Goal: Connect with others: Connect with others

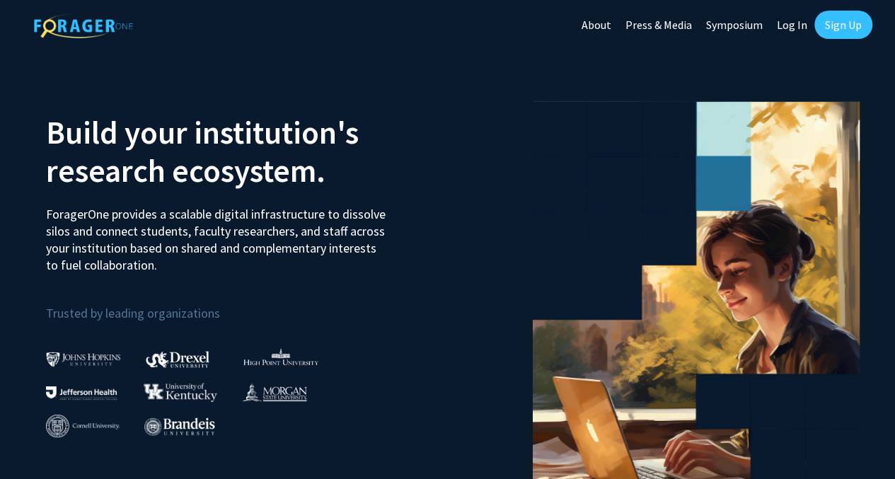
click at [848, 22] on link "Sign Up" at bounding box center [843, 25] width 58 height 28
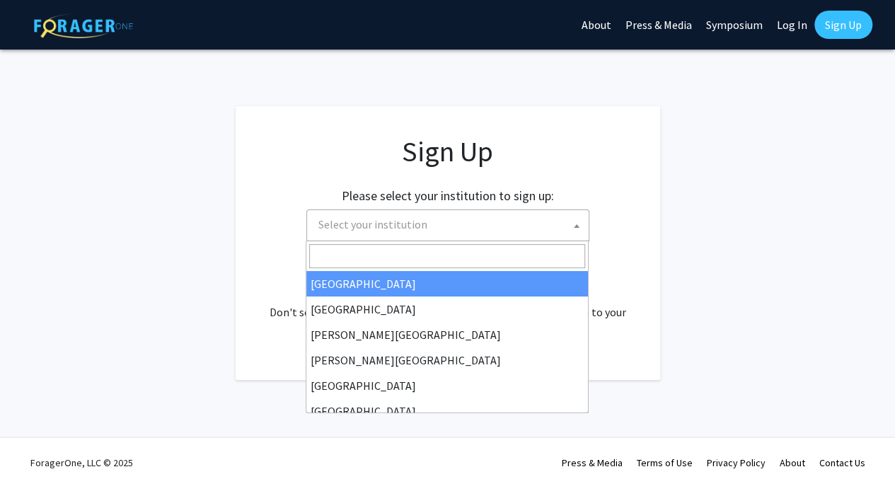
click at [506, 231] on span "Select your institution" at bounding box center [451, 224] width 276 height 29
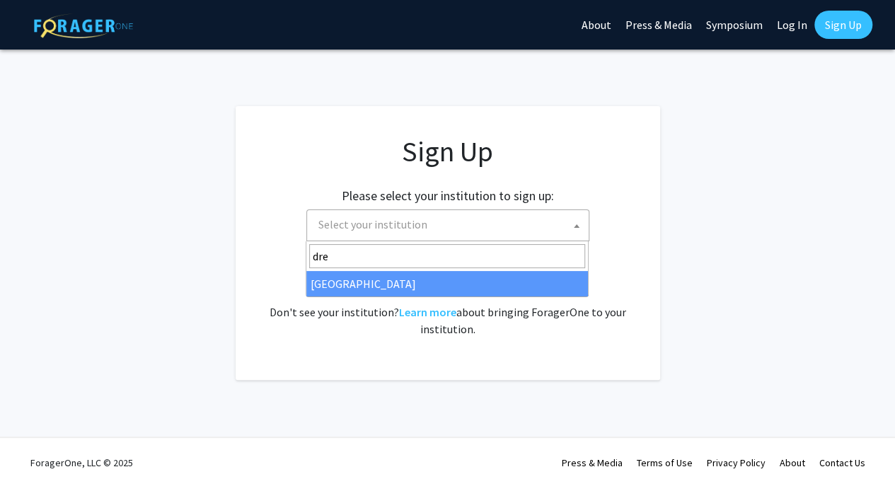
type input "dre"
select select "6"
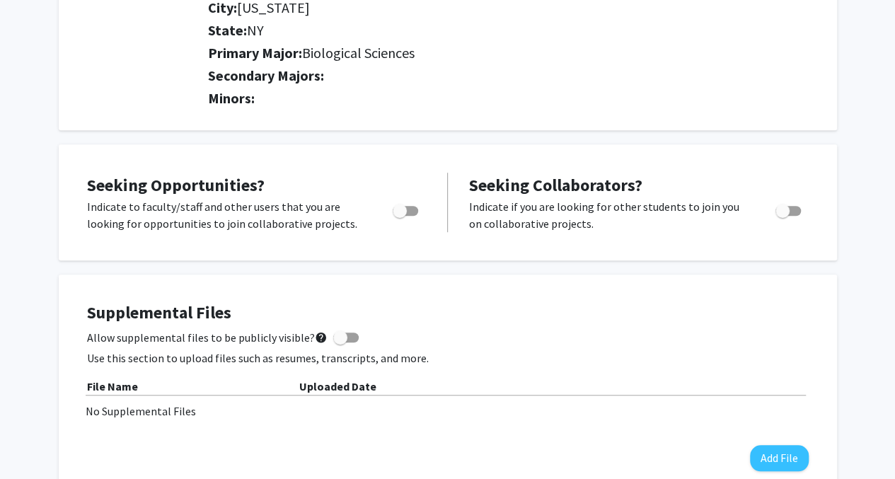
scroll to position [371, 0]
click at [406, 207] on span "Toggle" at bounding box center [400, 210] width 14 height 14
click at [400, 215] on input "Are you actively seeking opportunities?" at bounding box center [399, 215] width 1 height 1
checkbox input "true"
click at [784, 199] on div "Toggle" at bounding box center [789, 207] width 39 height 21
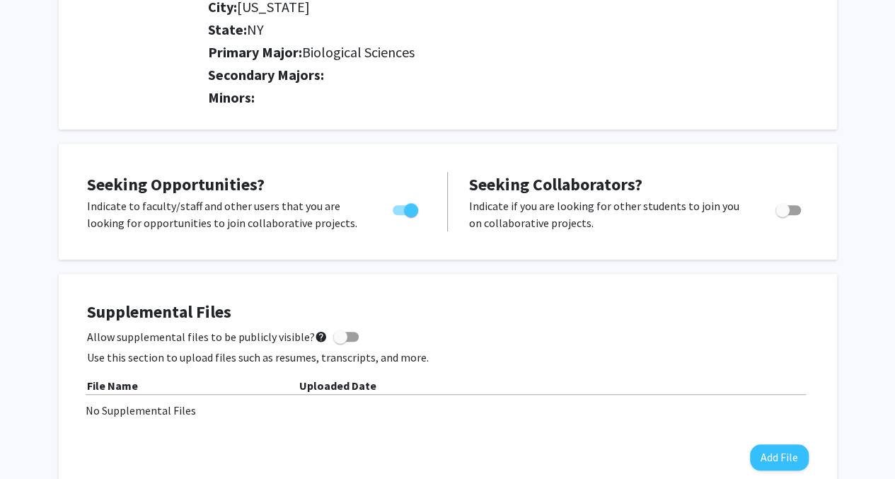
click at [788, 206] on span "Toggle" at bounding box center [782, 210] width 14 height 14
click at [782, 215] on input "Would you like to receive other student requests to work with you?" at bounding box center [782, 215] width 1 height 1
checkbox input "true"
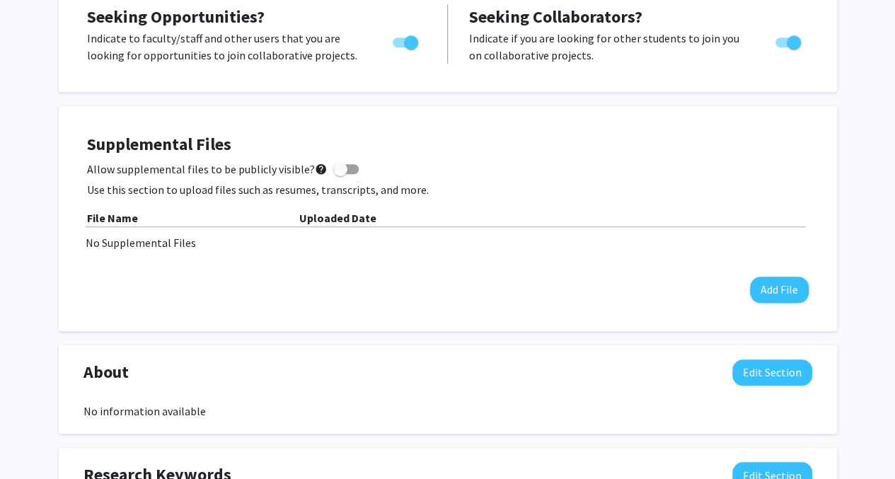
scroll to position [540, 0]
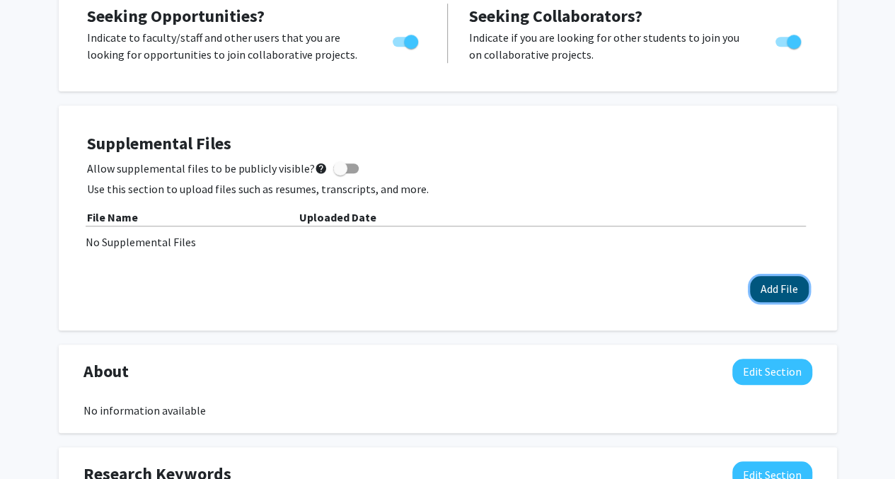
click at [789, 282] on button "Add File" at bounding box center [779, 289] width 59 height 26
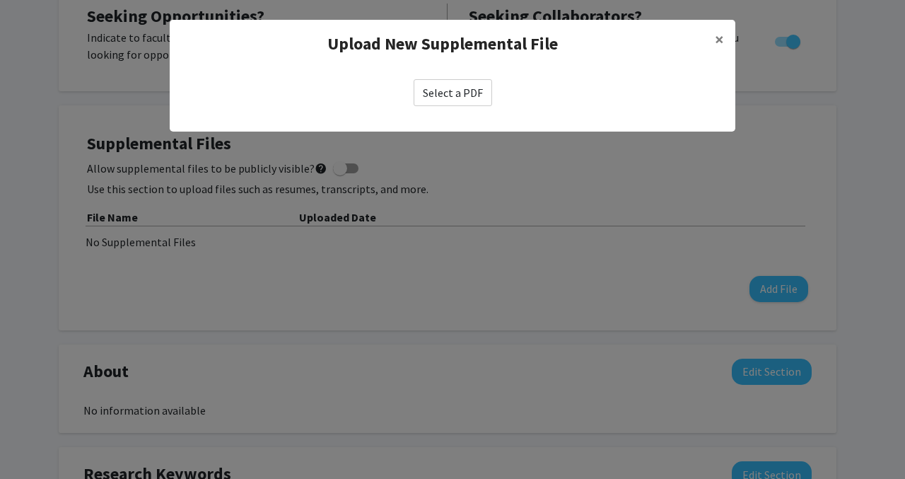
click at [470, 98] on label "Select a PDF" at bounding box center [453, 92] width 79 height 27
click at [0, 0] on input "Select a PDF" at bounding box center [0, 0] width 0 height 0
click at [719, 34] on span "×" at bounding box center [719, 39] width 9 height 22
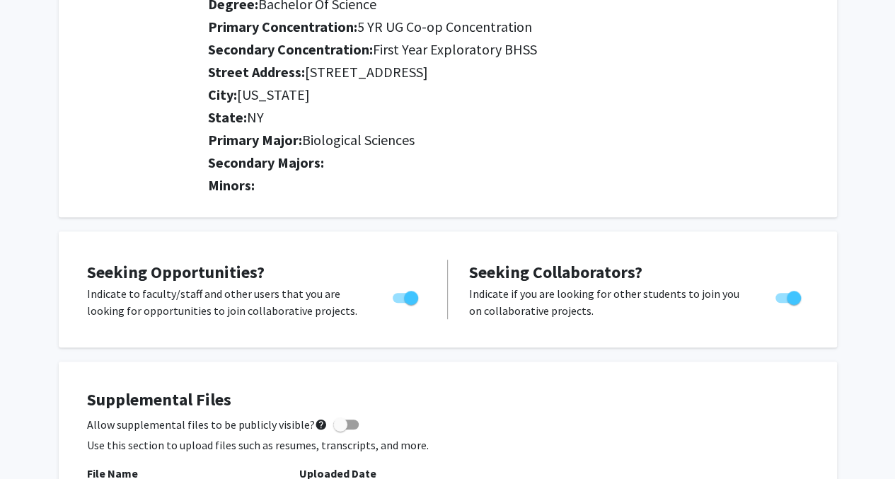
scroll to position [0, 0]
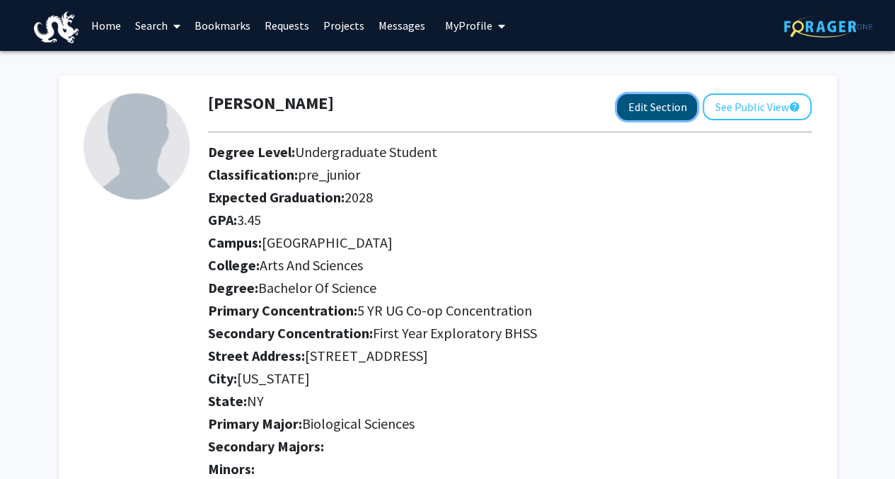
click at [676, 108] on button "Edit Section" at bounding box center [657, 107] width 80 height 26
select select
select select "University City"
select select "Arts and Sciences"
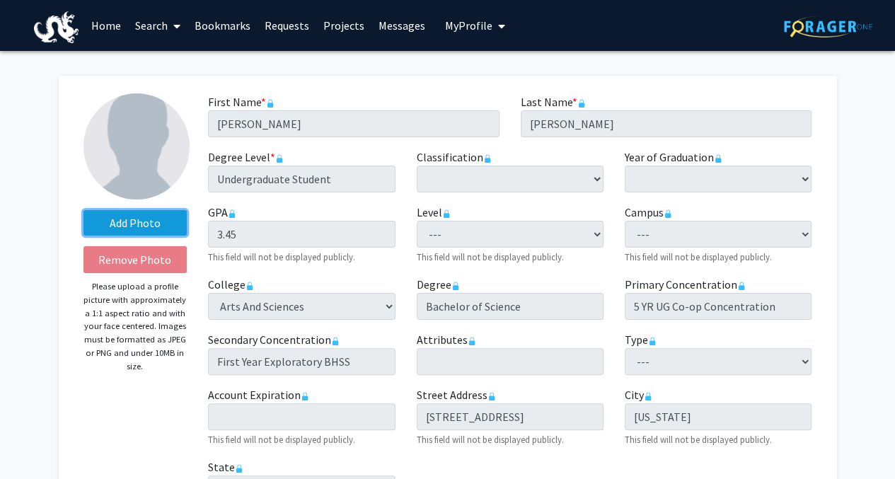
click at [159, 221] on label "Add Photo" at bounding box center [135, 222] width 104 height 25
click at [0, 0] on input "Add Photo" at bounding box center [0, 0] width 0 height 0
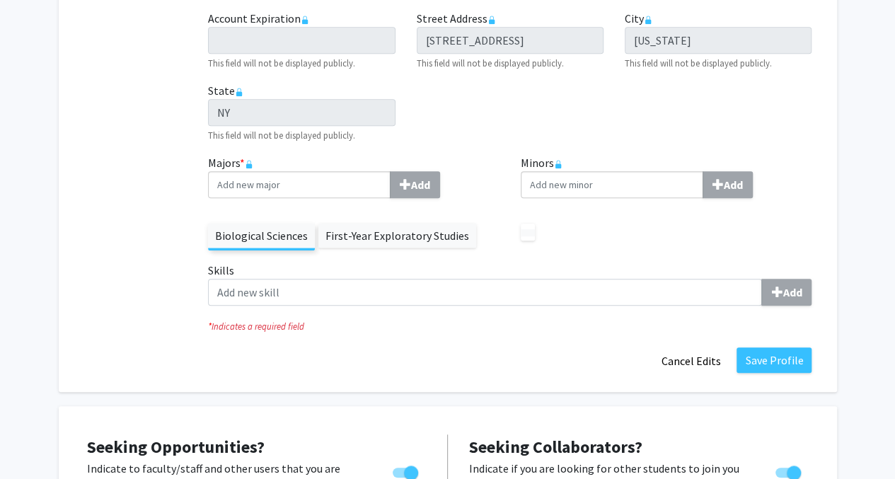
scroll to position [383, 0]
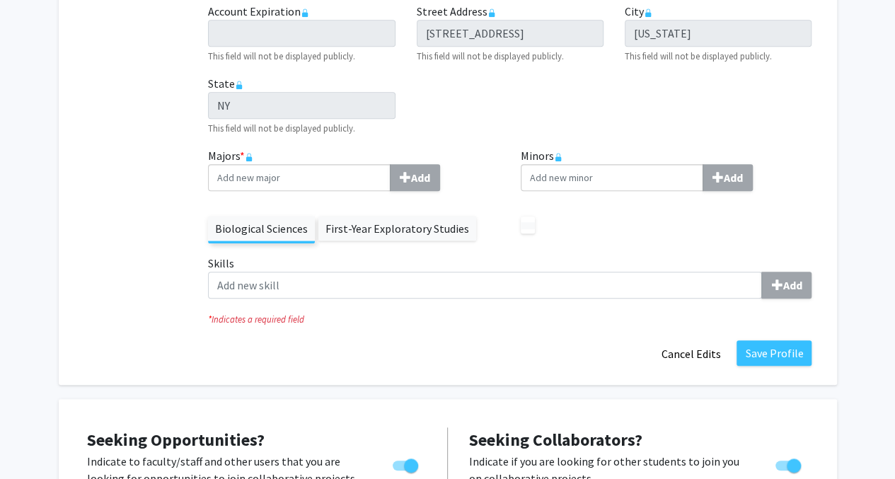
click at [400, 232] on label "First-Year Exploratory Studies" at bounding box center [397, 228] width 158 height 24
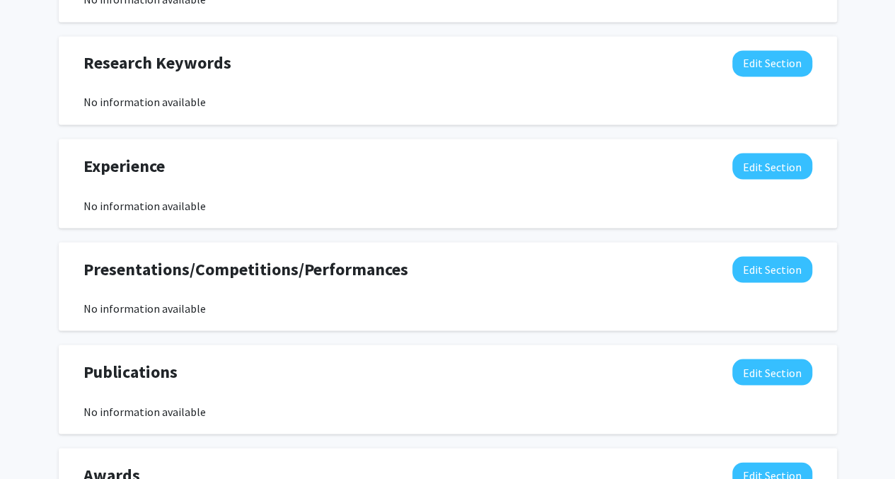
scroll to position [1224, 0]
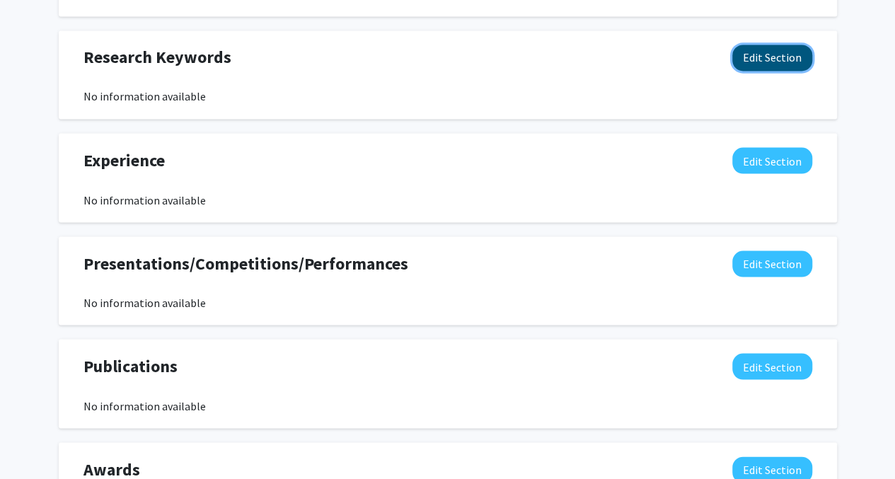
click at [762, 54] on button "Edit Section" at bounding box center [772, 58] width 80 height 26
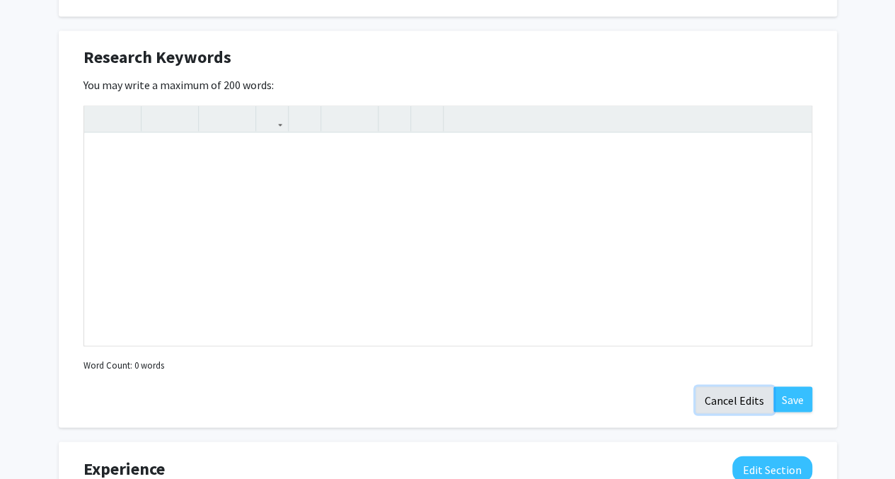
click at [759, 400] on button "Cancel Edits" at bounding box center [734, 399] width 78 height 27
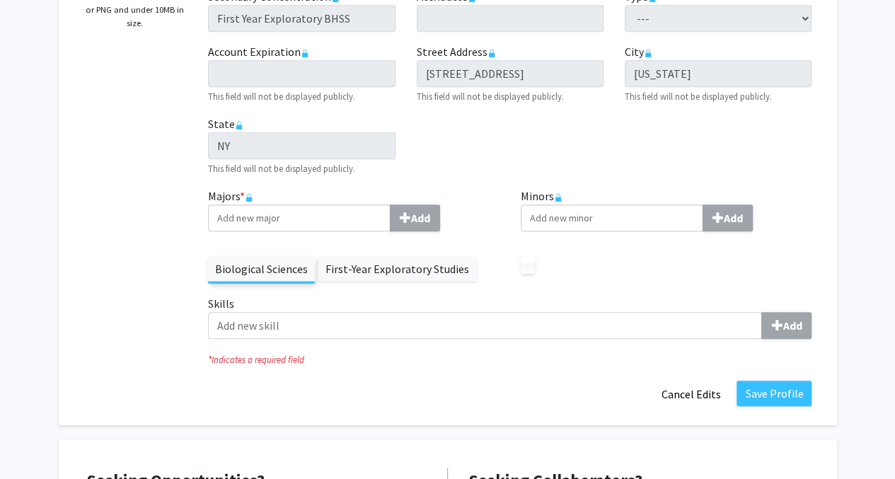
scroll to position [0, 0]
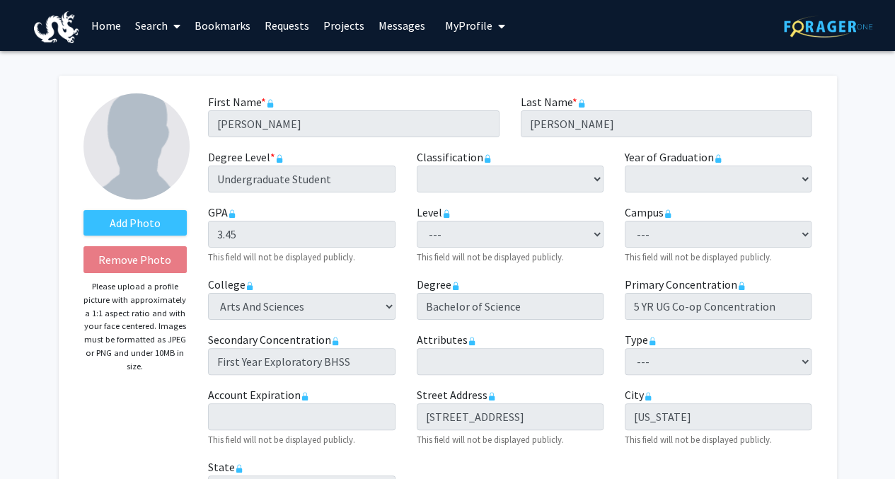
click at [160, 37] on link "Search" at bounding box center [157, 26] width 59 height 50
click at [166, 57] on span "Faculty/Staff" at bounding box center [180, 65] width 104 height 28
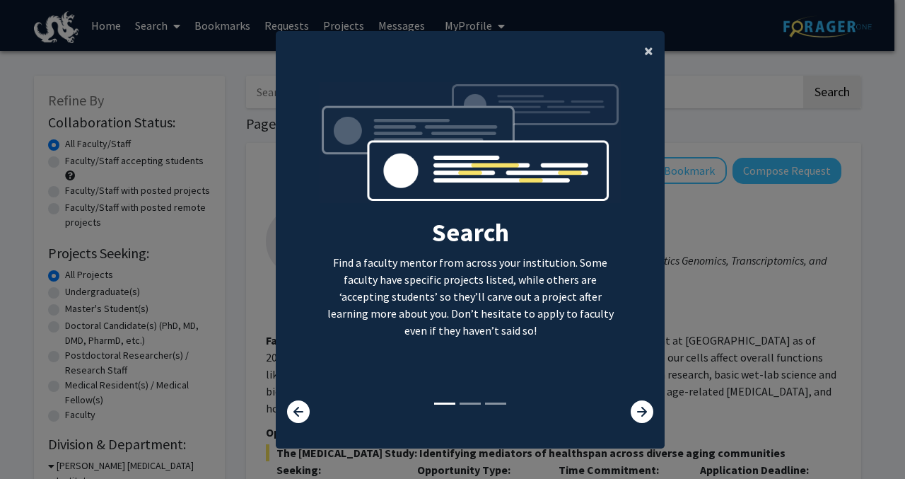
click at [633, 57] on button "×" at bounding box center [649, 51] width 32 height 40
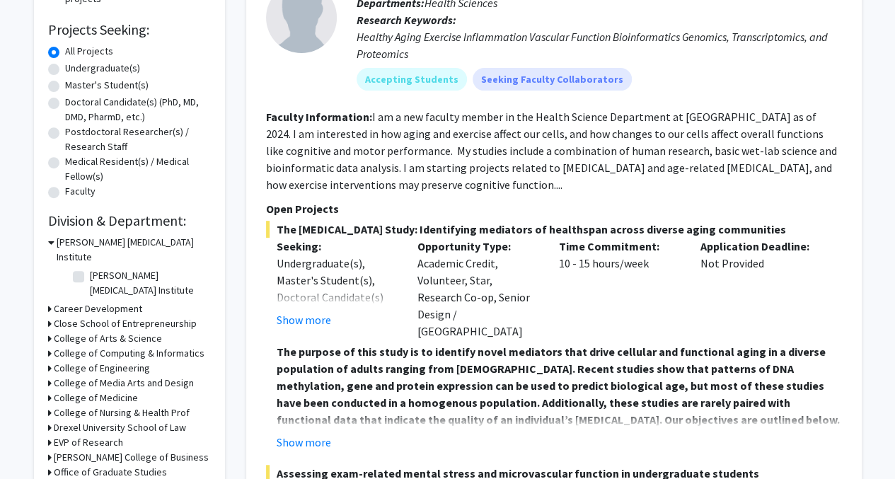
scroll to position [223, 0]
click at [116, 70] on label "Undergraduate(s)" at bounding box center [102, 69] width 75 height 15
click at [74, 70] on input "Undergraduate(s)" at bounding box center [69, 66] width 9 height 9
radio input "true"
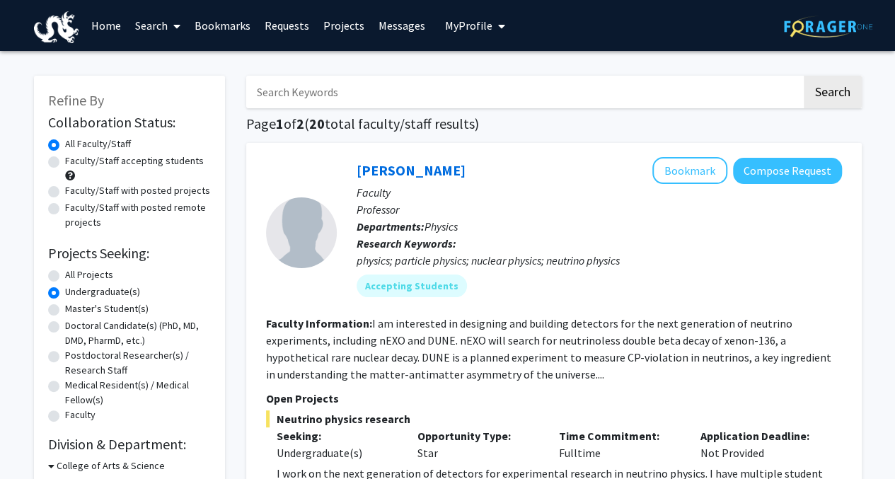
click at [128, 161] on label "Faculty/Staff accepting students" at bounding box center [134, 160] width 139 height 15
click at [74, 161] on input "Faculty/Staff accepting students" at bounding box center [69, 157] width 9 height 9
radio input "true"
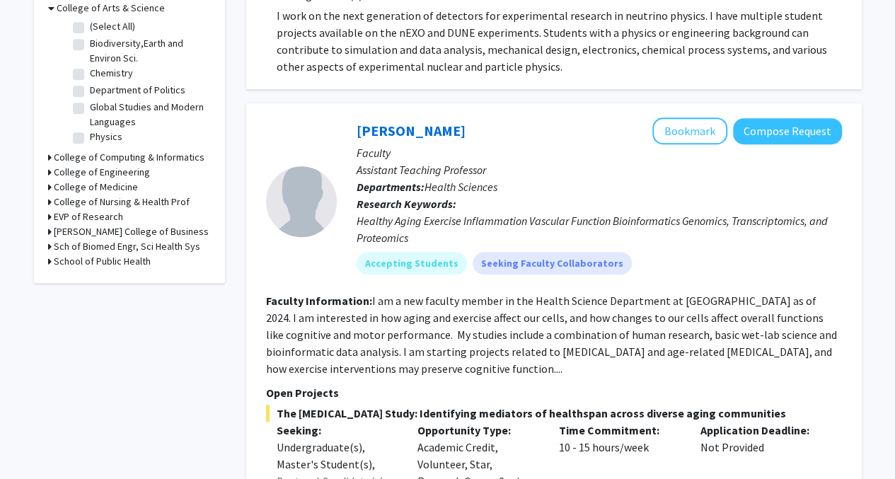
scroll to position [457, 0]
click at [695, 127] on button "Bookmark" at bounding box center [689, 131] width 75 height 27
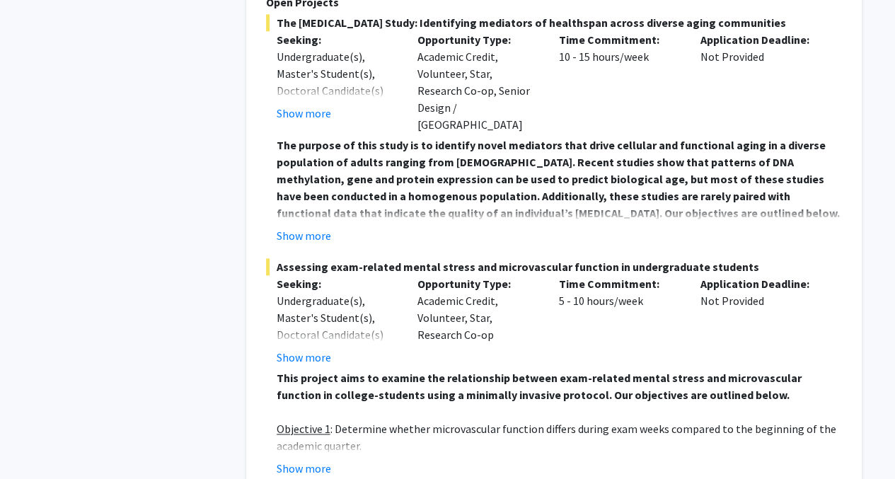
scroll to position [850, 0]
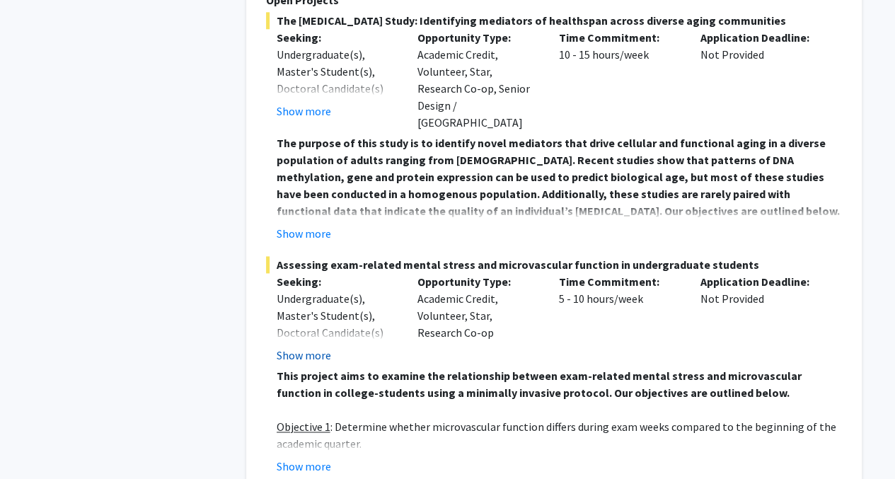
click at [321, 347] on button "Show more" at bounding box center [304, 355] width 54 height 17
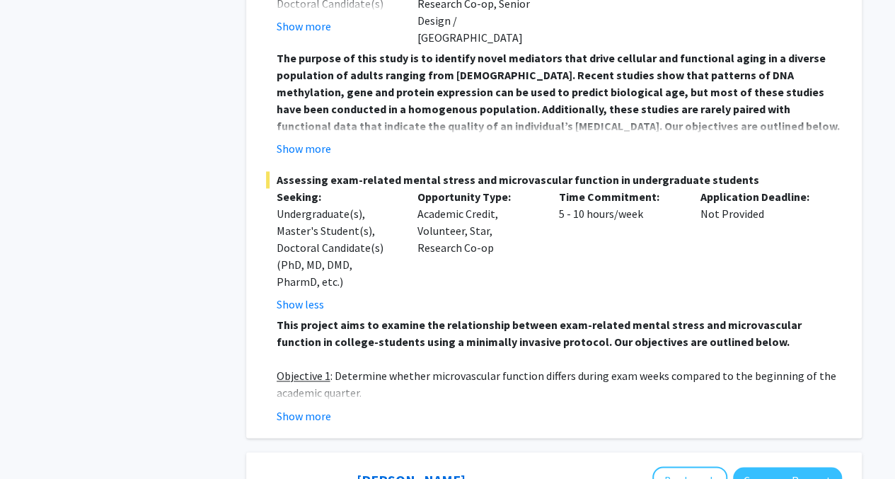
scroll to position [953, 0]
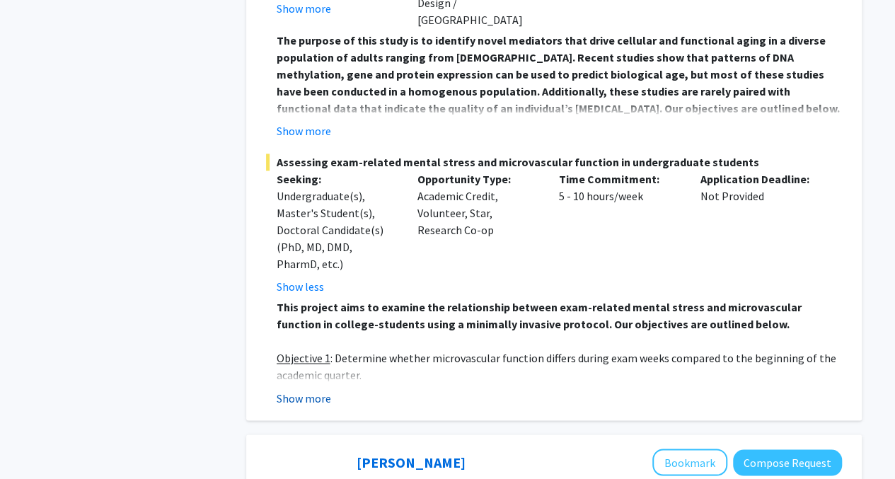
click at [306, 389] on button "Show more" at bounding box center [304, 397] width 54 height 17
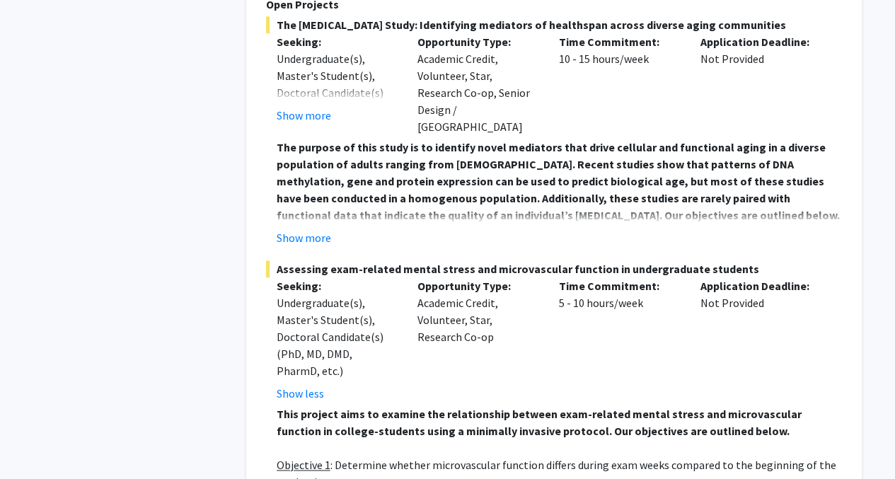
scroll to position [844, 0]
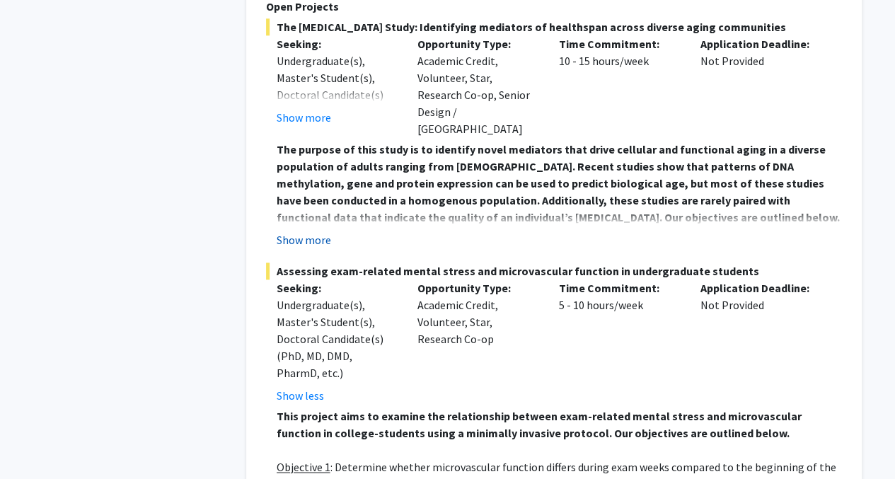
click at [290, 231] on button "Show more" at bounding box center [304, 239] width 54 height 17
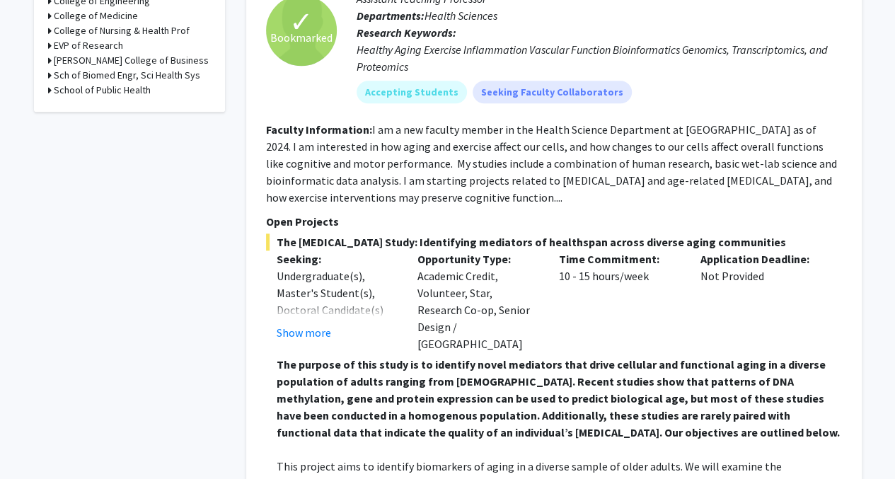
scroll to position [376, 0]
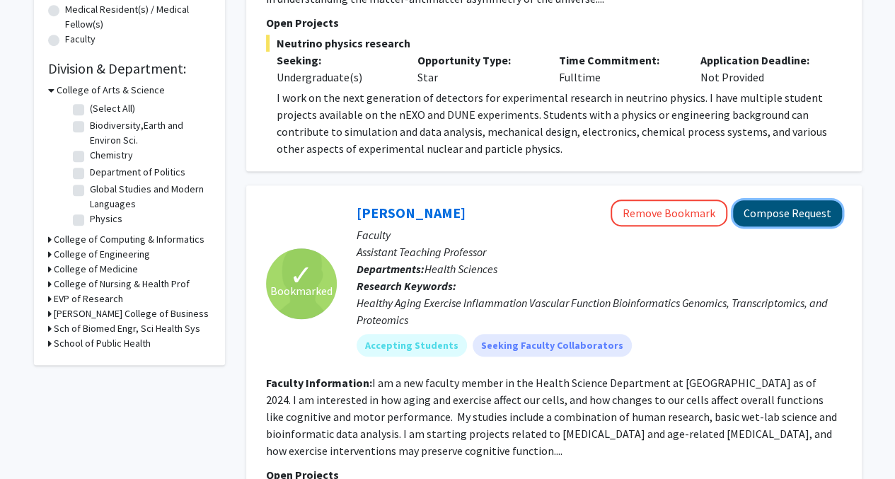
click at [830, 216] on button "Compose Request" at bounding box center [787, 213] width 109 height 26
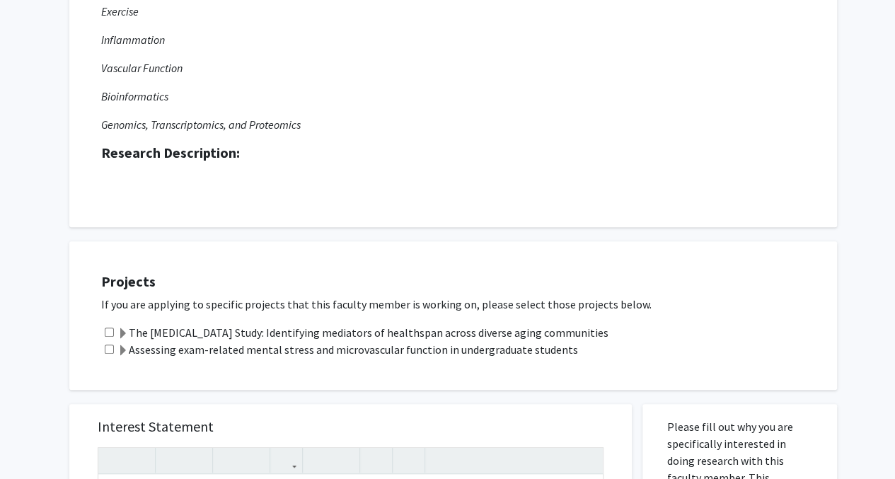
scroll to position [278, 0]
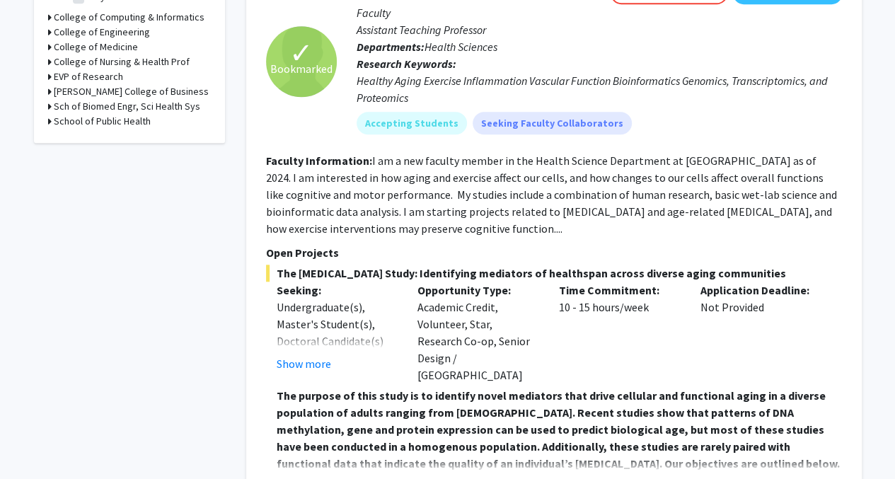
scroll to position [598, 0]
click at [315, 356] on button "Show more" at bounding box center [304, 362] width 54 height 17
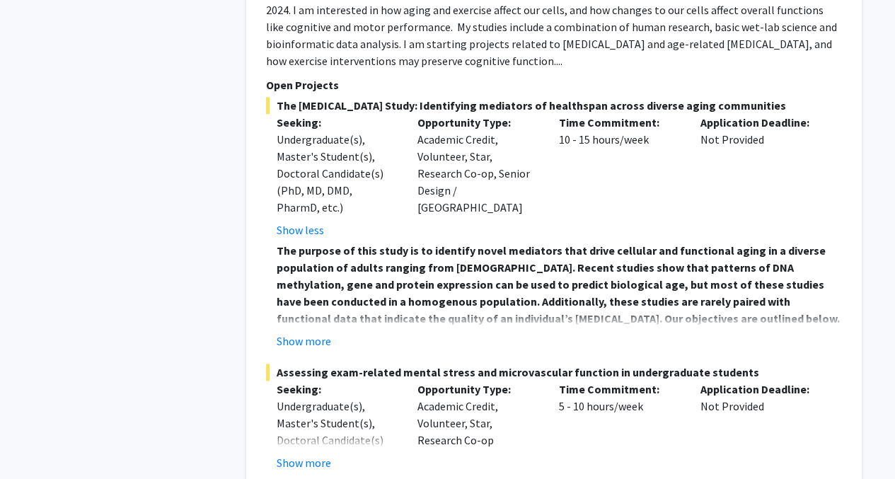
scroll to position [769, 0]
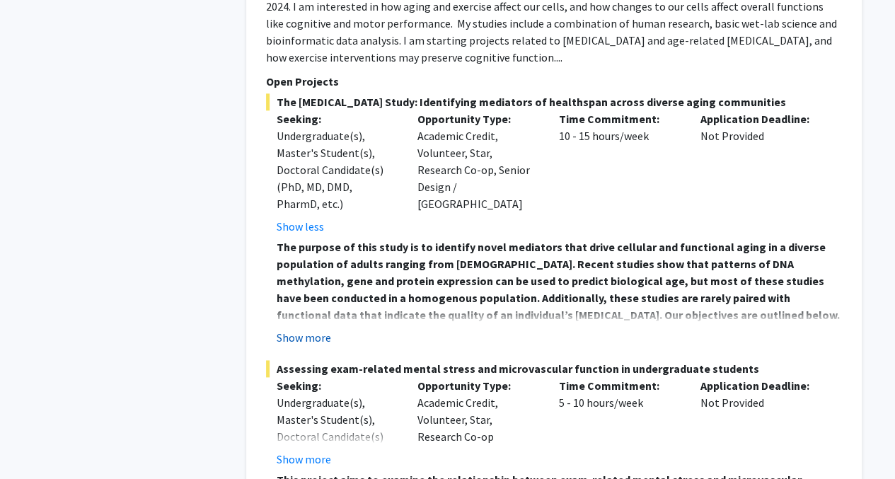
click at [317, 336] on button "Show more" at bounding box center [304, 337] width 54 height 17
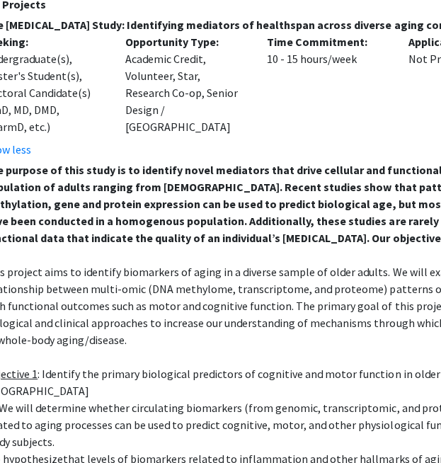
scroll to position [846, 254]
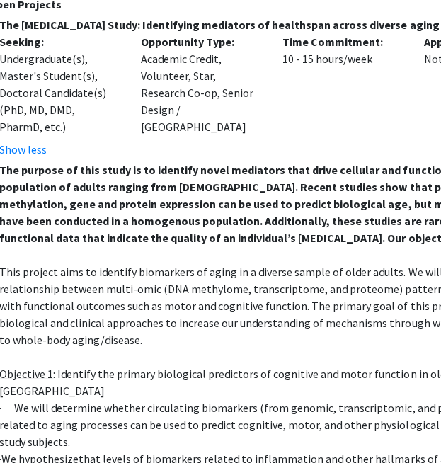
click at [243, 309] on p "This project aims to identify biomarkers of aging in a diverse sample of older …" at bounding box center [281, 305] width 565 height 85
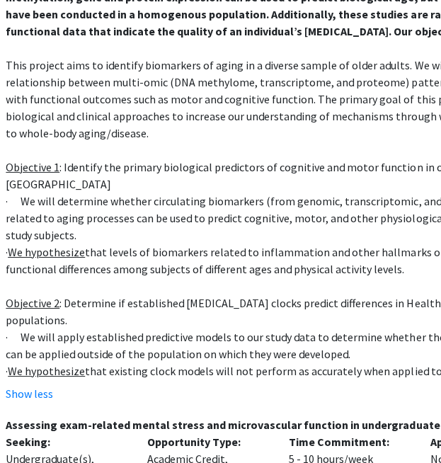
scroll to position [1052, 247]
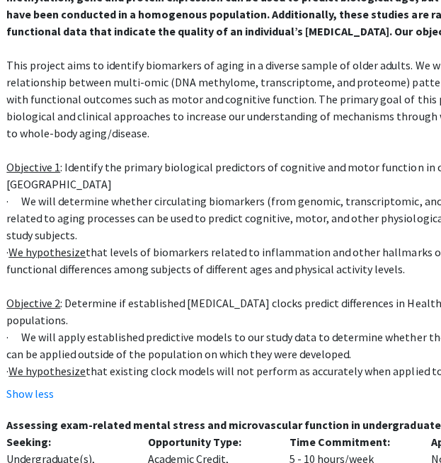
drag, startPoint x: 6, startPoint y: 62, endPoint x: 394, endPoint y: 274, distance: 441.6
click at [394, 274] on div "The purpose of this study is to identify novel mediators that drive cellular an…" at bounding box center [288, 167] width 565 height 424
copy div "This project aims to identify biomarkers of aging in a diverse sample of older …"
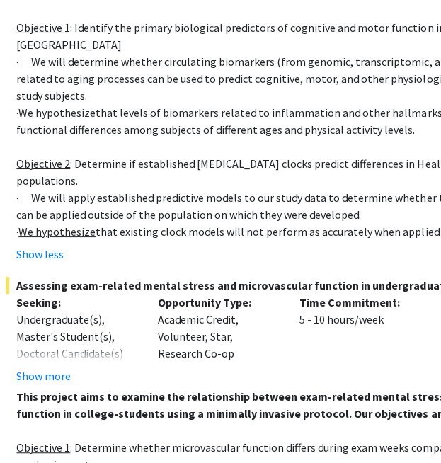
scroll to position [1191, 237]
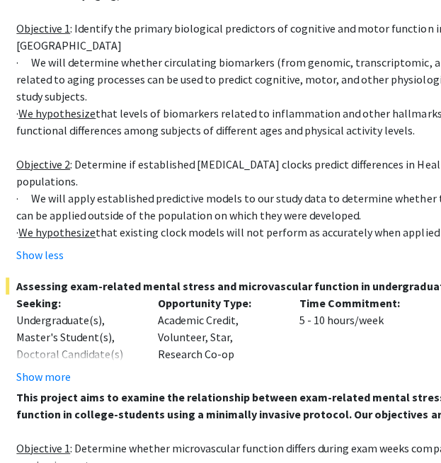
click at [252, 175] on p "Objective 2 : Determine if established biological aging clocks predict differen…" at bounding box center [298, 173] width 565 height 34
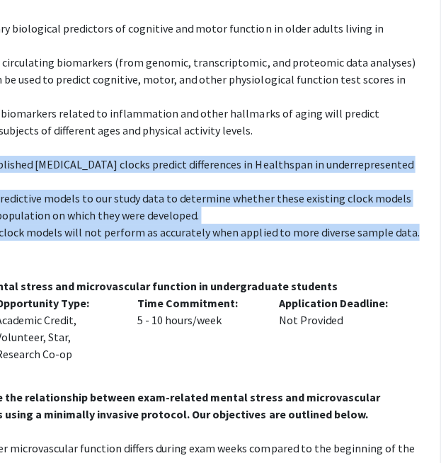
scroll to position [1191, 408]
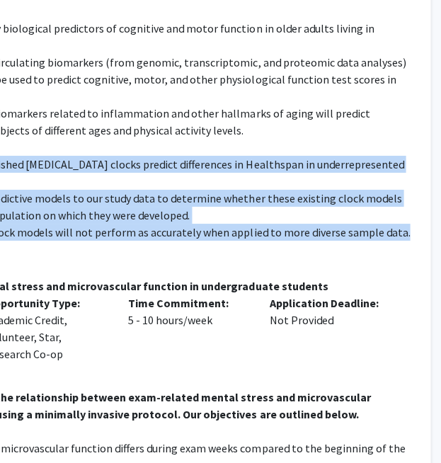
drag, startPoint x: 88, startPoint y: 164, endPoint x: 417, endPoint y: 229, distance: 334.6
copy div "Objective 2 : Determine if established biological aging clocks predict differen…"
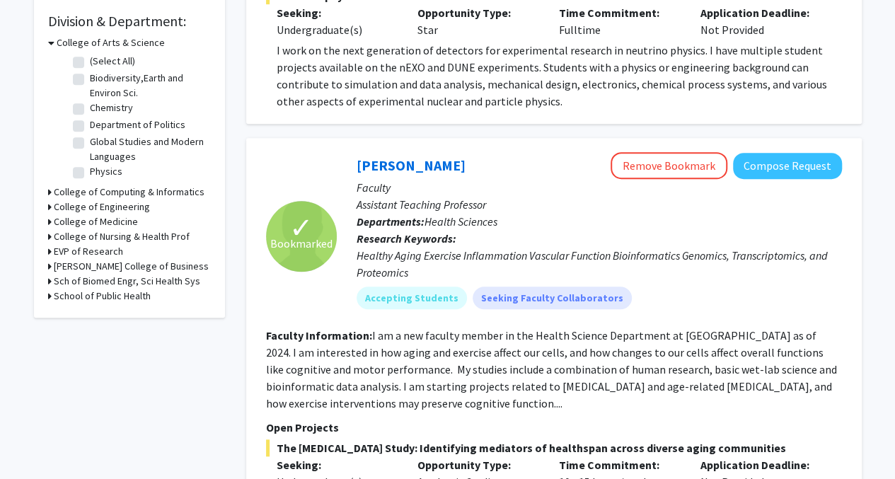
scroll to position [296, 0]
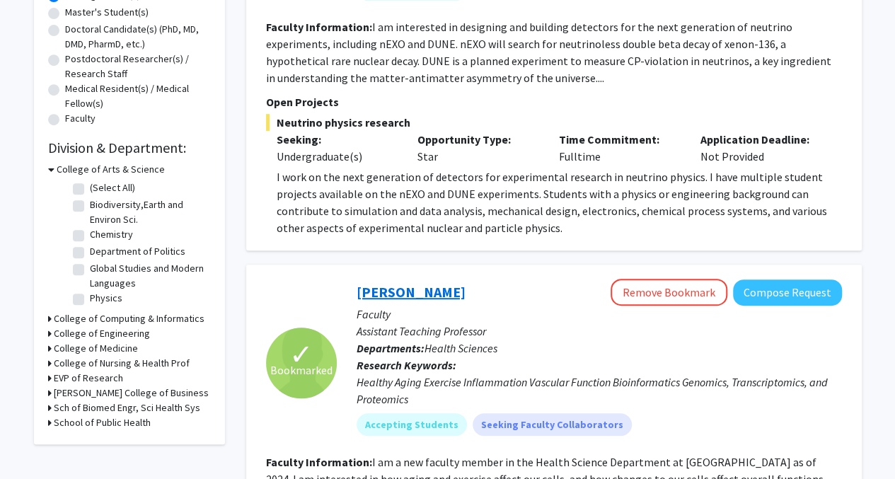
click at [400, 291] on link "Meghan Smith" at bounding box center [410, 292] width 109 height 18
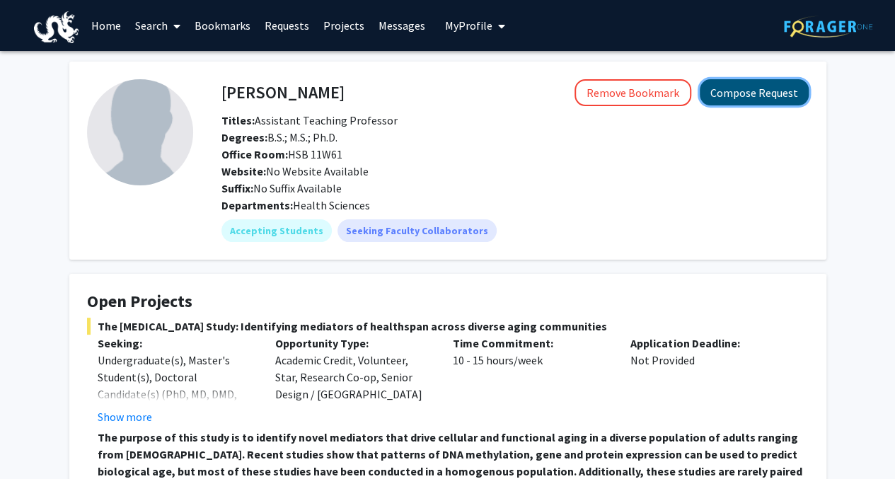
click at [716, 93] on button "Compose Request" at bounding box center [754, 92] width 109 height 26
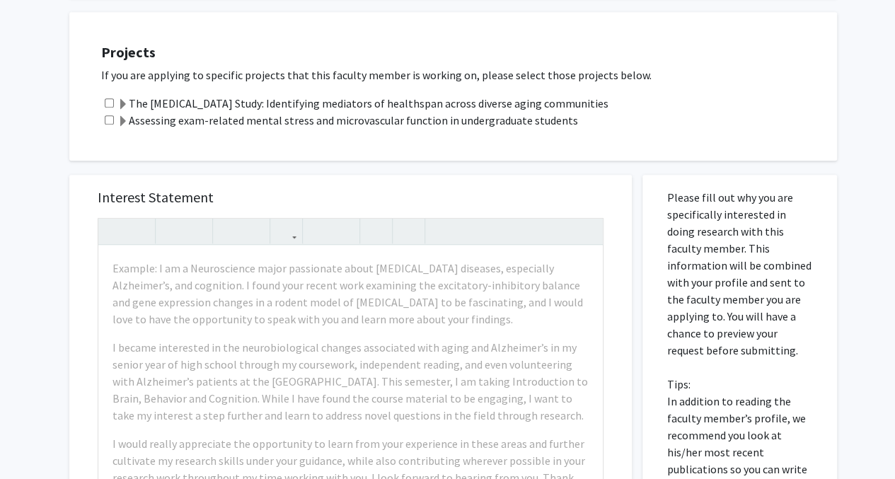
scroll to position [478, 0]
click at [282, 100] on label "The Biological Aging Study: Identifying mediators of healthspan across diverse …" at bounding box center [362, 102] width 491 height 17
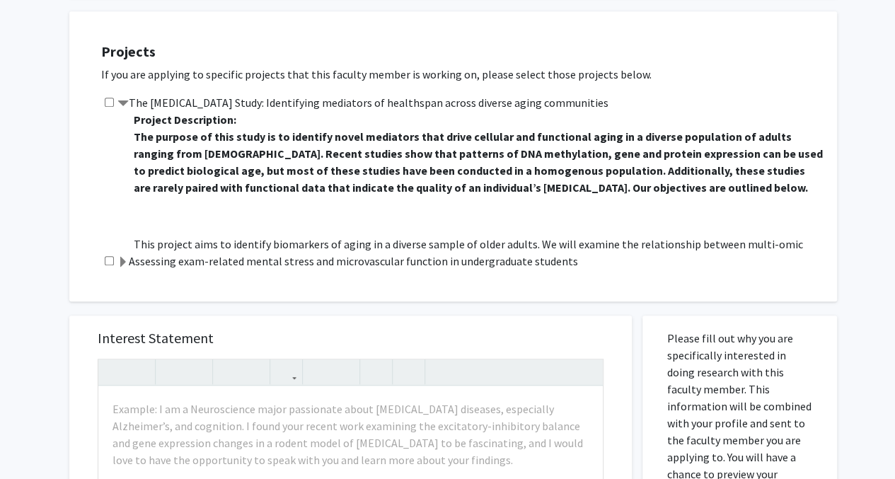
click at [112, 105] on input "checkbox" at bounding box center [109, 102] width 9 height 9
checkbox input "true"
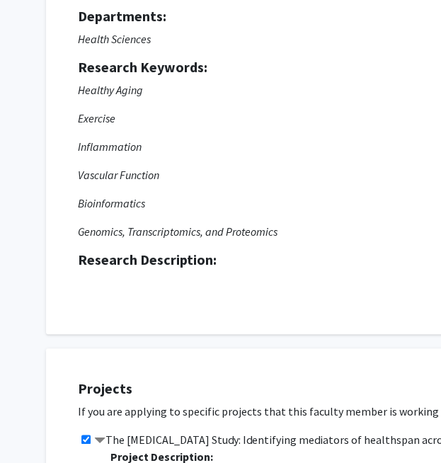
scroll to position [143, 0]
